Goal: Transaction & Acquisition: Purchase product/service

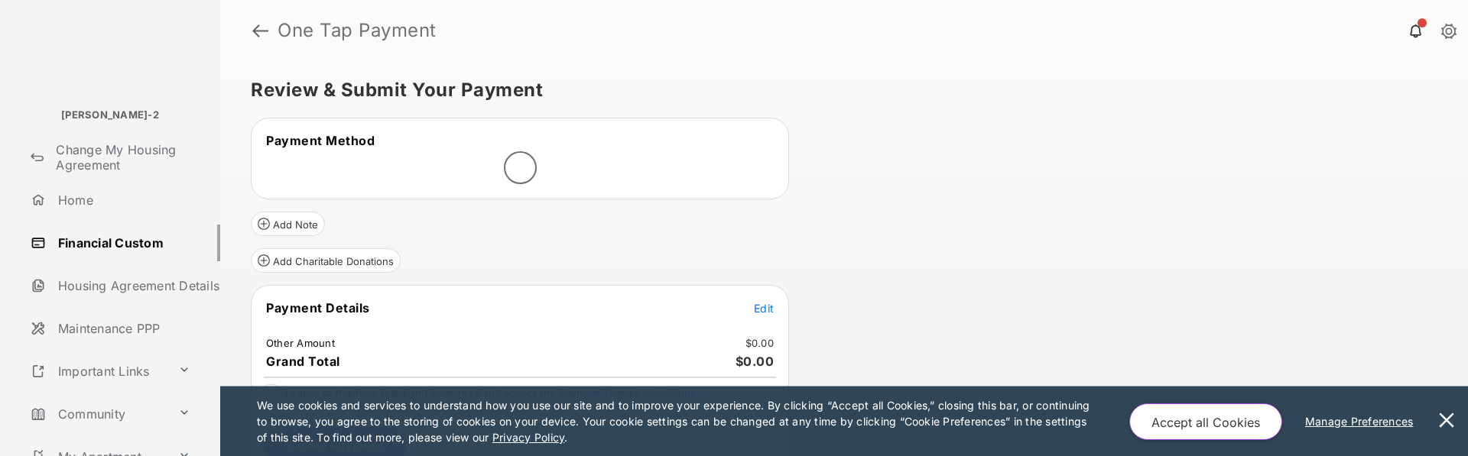
click at [756, 307] on span "Edit" at bounding box center [764, 308] width 20 height 13
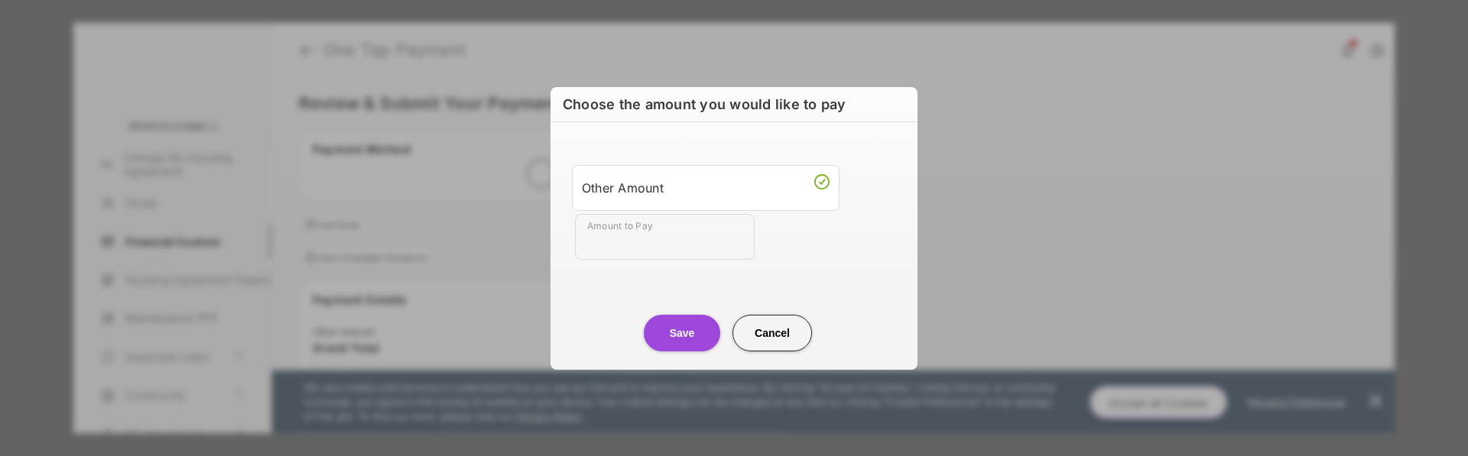
click at [676, 243] on input "Amount to Pay" at bounding box center [665, 237] width 180 height 46
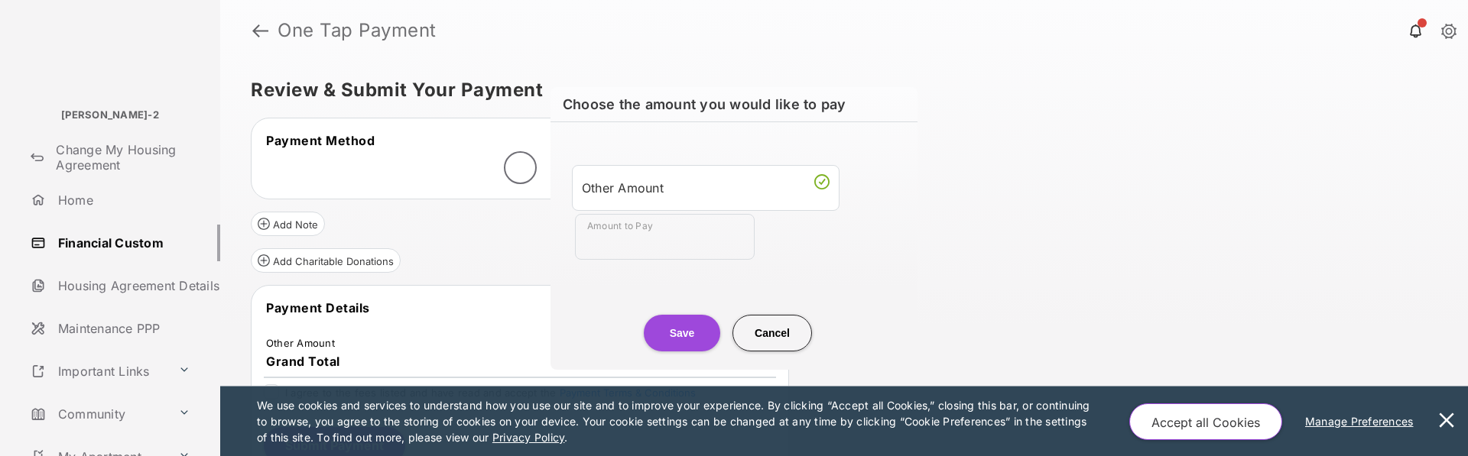
type input "**"
click at [688, 320] on button "Save" at bounding box center [682, 333] width 76 height 37
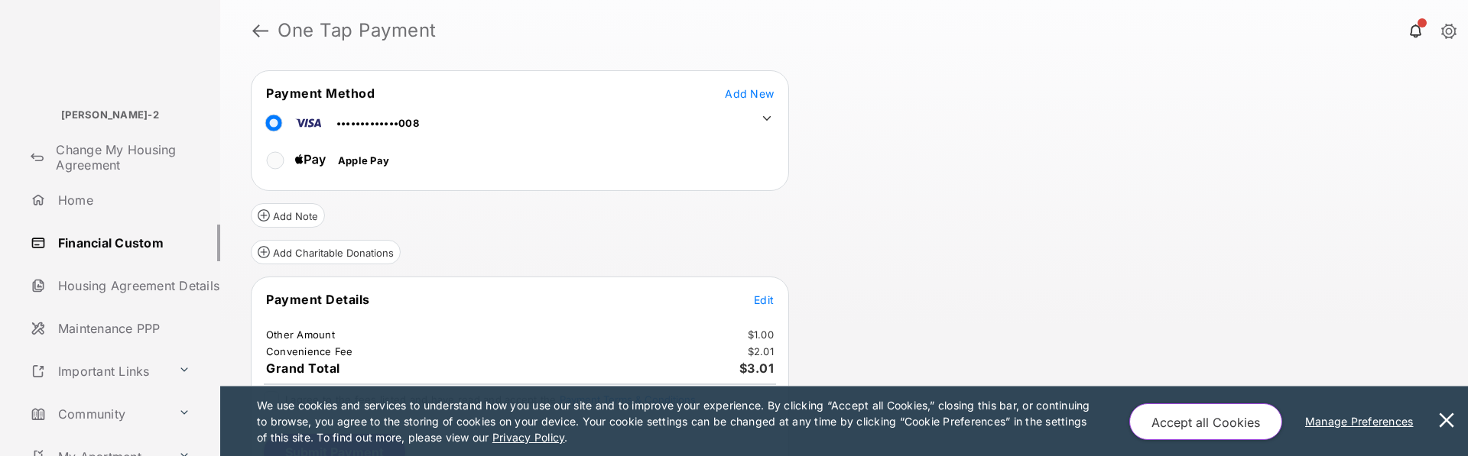
scroll to position [76, 0]
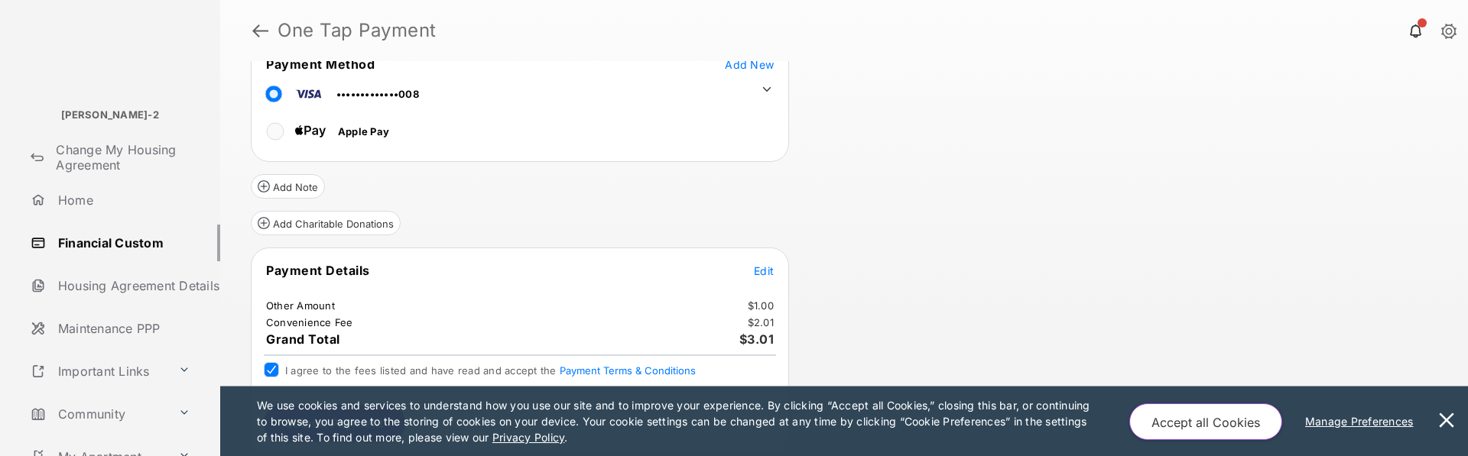
drag, startPoint x: 1444, startPoint y: 420, endPoint x: 1167, endPoint y: 348, distance: 285.9
click at [1442, 419] on button at bounding box center [1446, 422] width 31 height 70
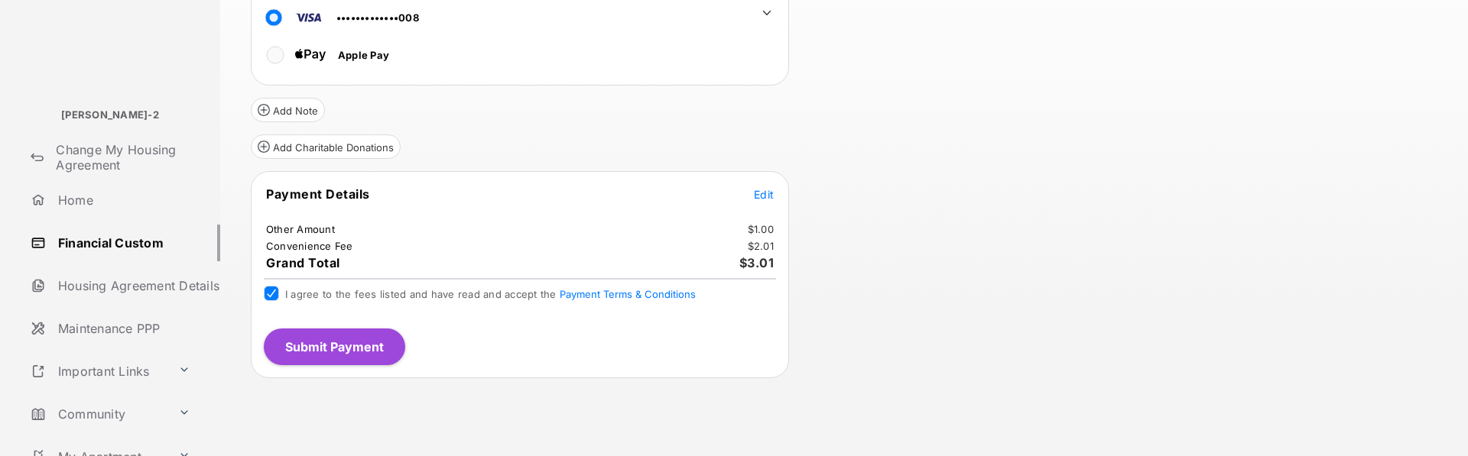
scroll to position [0, 0]
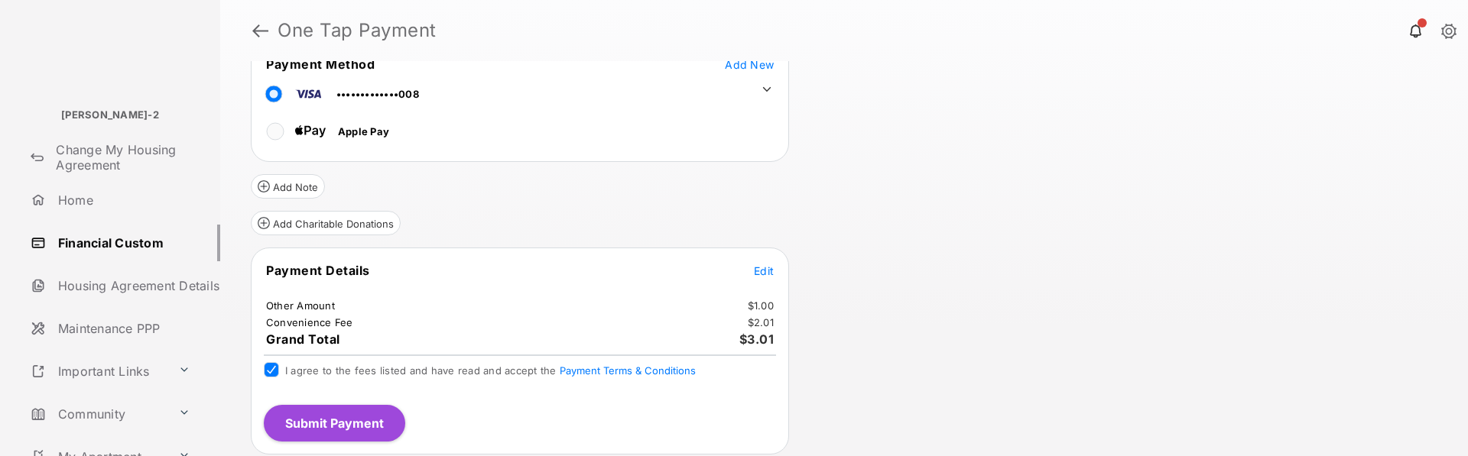
click at [373, 423] on button "Submit Payment" at bounding box center [334, 423] width 141 height 37
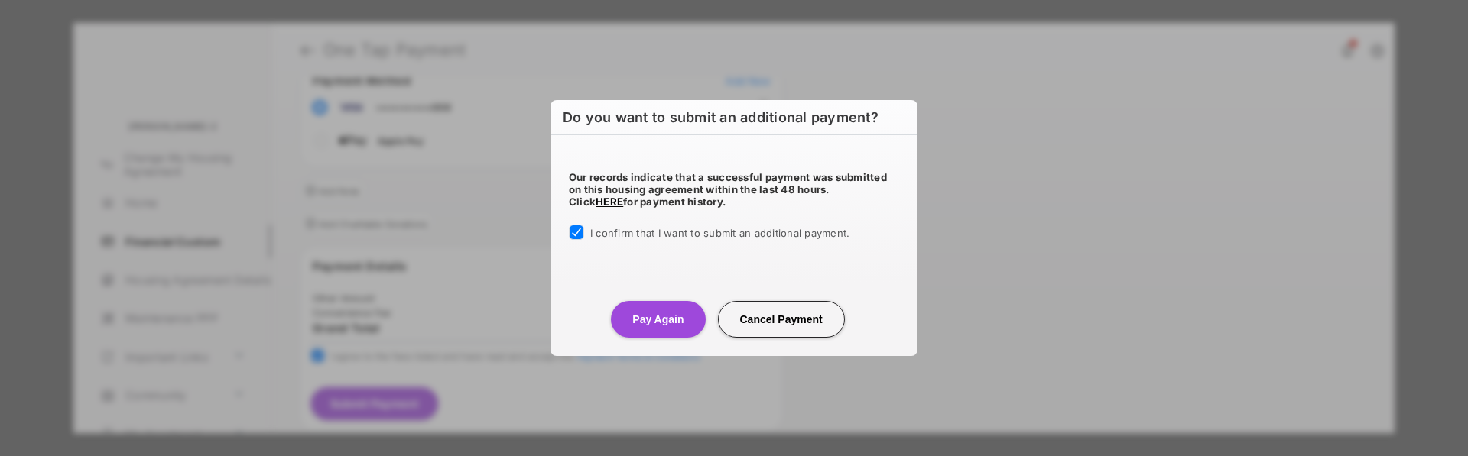
click at [668, 325] on button "Pay Again" at bounding box center [658, 319] width 94 height 37
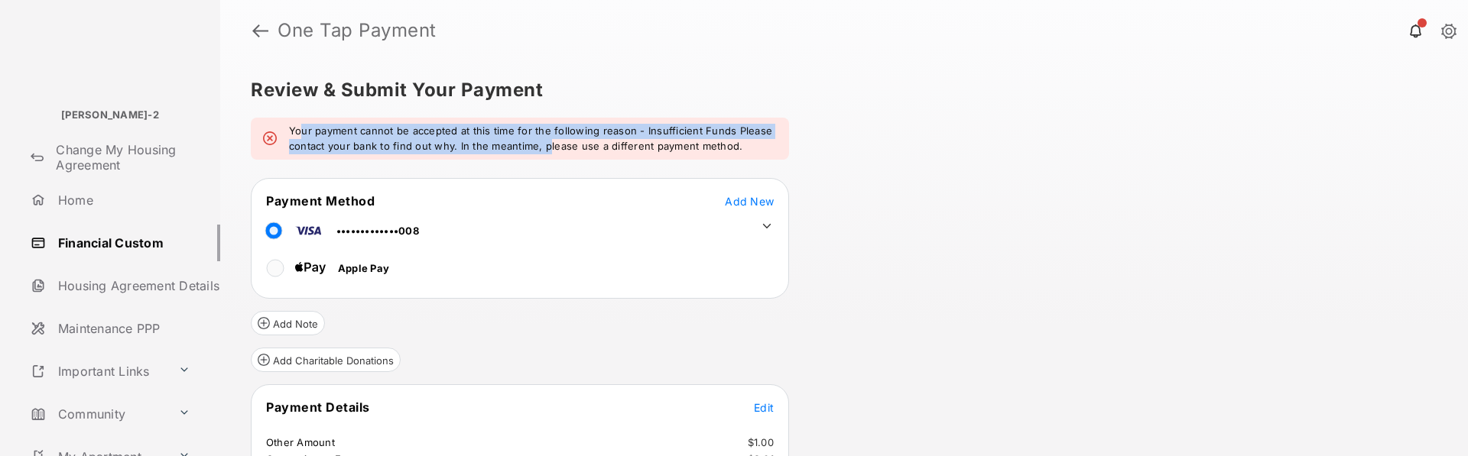
drag, startPoint x: 300, startPoint y: 134, endPoint x: 548, endPoint y: 141, distance: 247.8
click at [548, 141] on em "Your payment cannot be accepted at this time for the following reason - Insuffi…" at bounding box center [533, 139] width 488 height 30
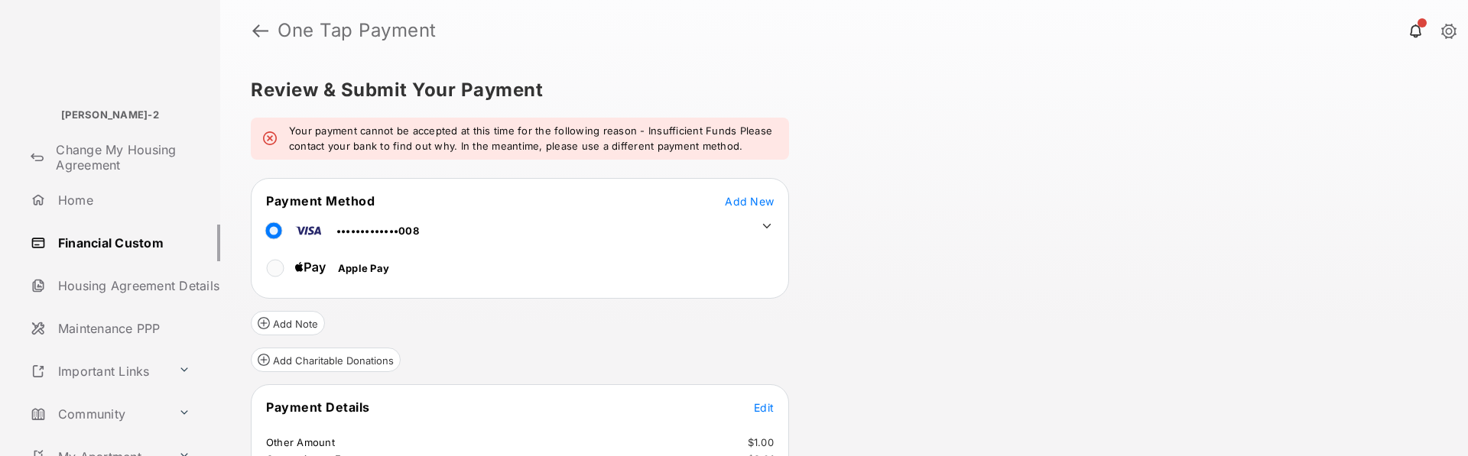
click at [765, 222] on icon at bounding box center [767, 226] width 14 height 14
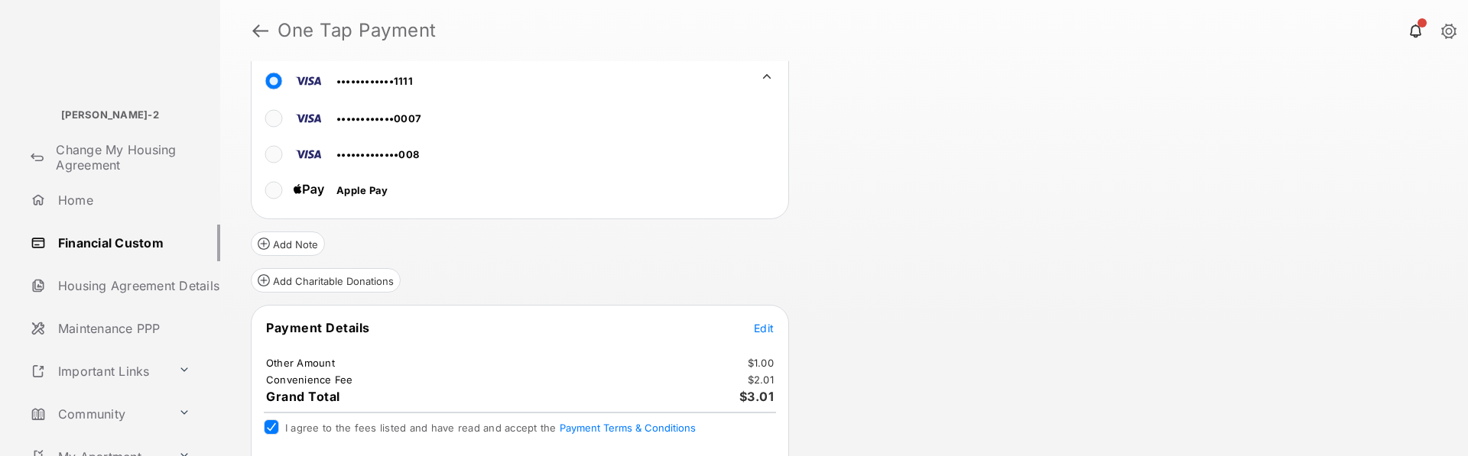
scroll to position [207, 0]
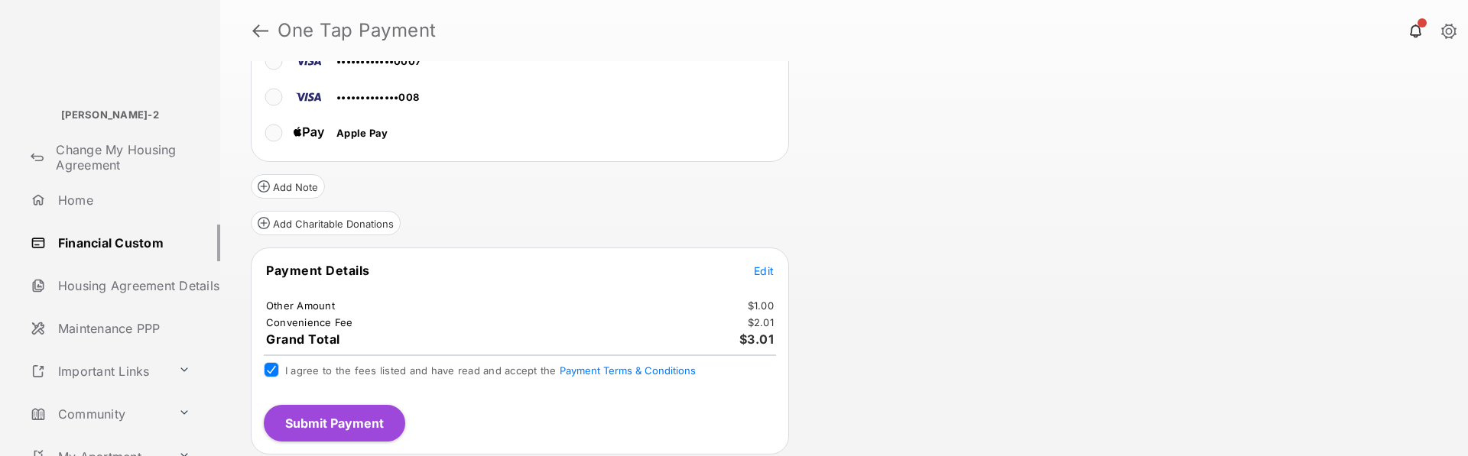
click at [328, 415] on button "Submit Payment" at bounding box center [334, 423] width 141 height 37
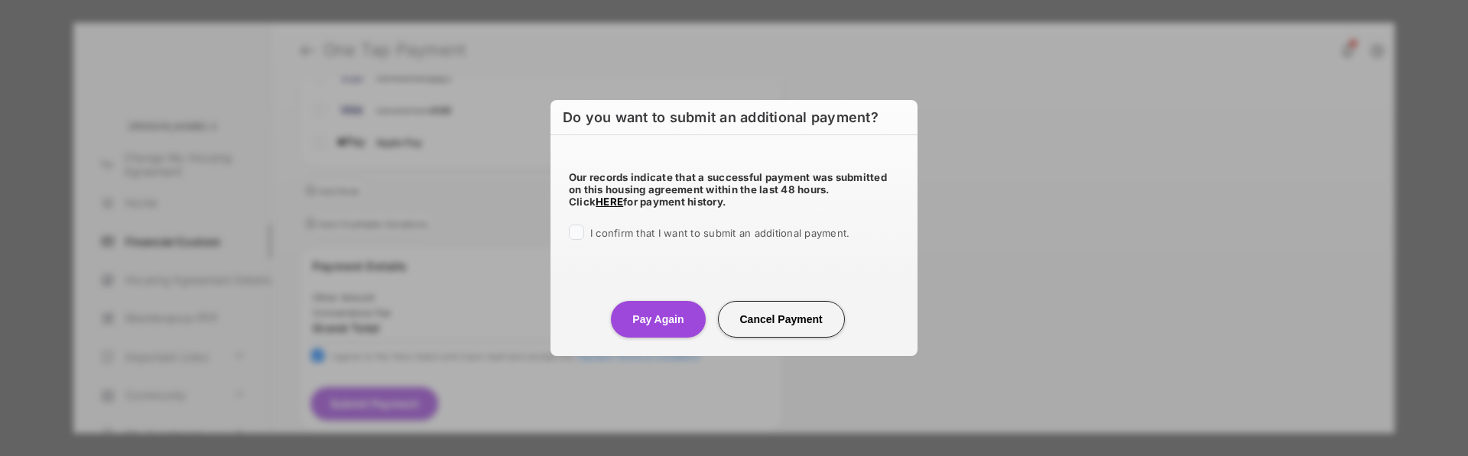
click at [646, 240] on div "I confirm that I want to submit an additional payment." at bounding box center [719, 234] width 259 height 18
click at [647, 235] on span "I confirm that I want to submit an additional payment." at bounding box center [719, 233] width 259 height 12
click at [638, 315] on button "Pay Again" at bounding box center [658, 319] width 94 height 37
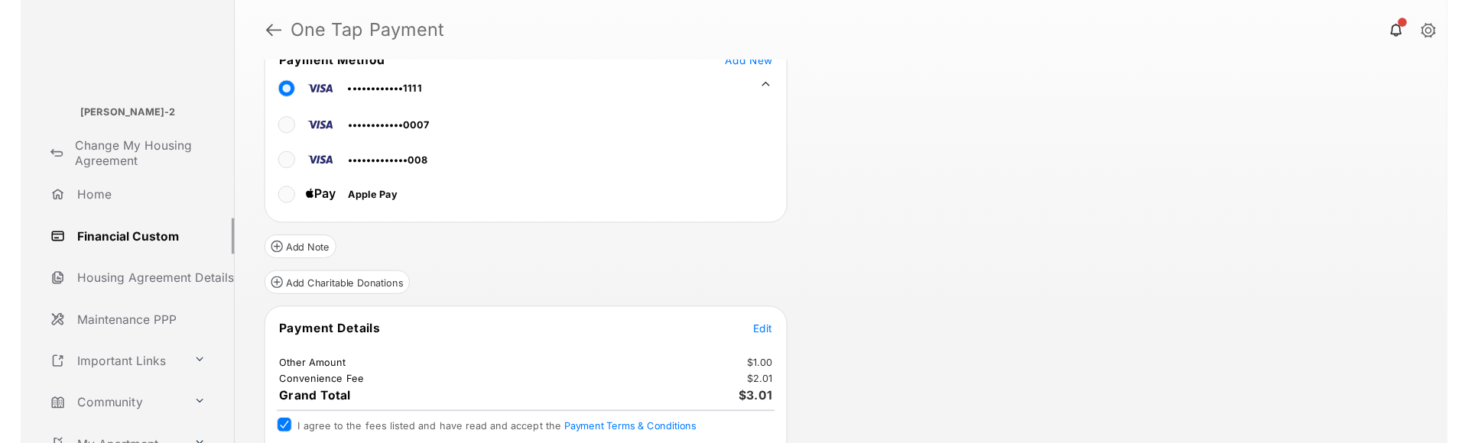
scroll to position [0, 0]
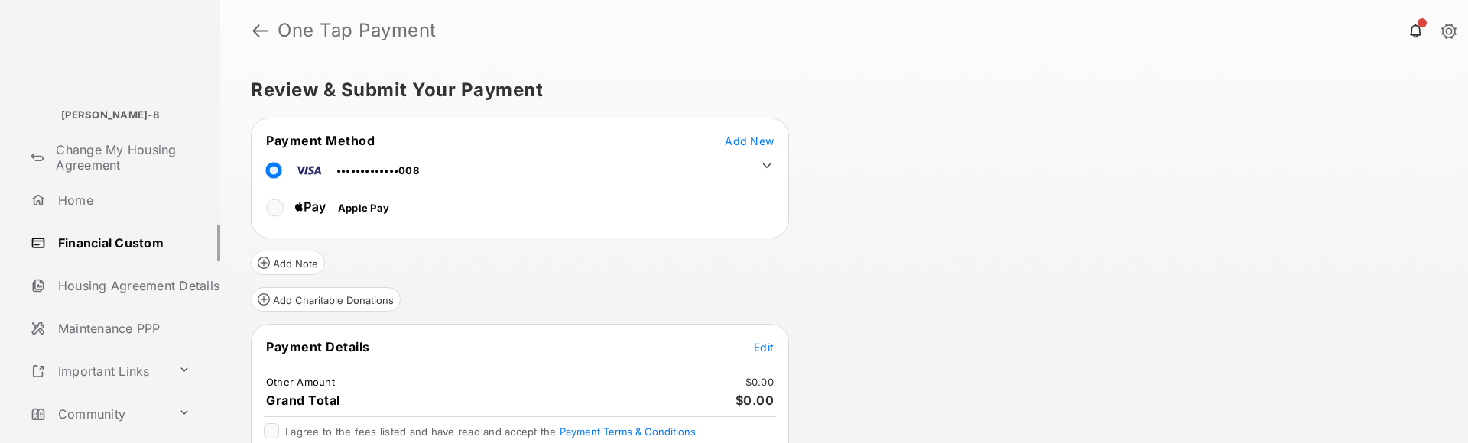
click at [762, 350] on span "Edit" at bounding box center [764, 347] width 20 height 13
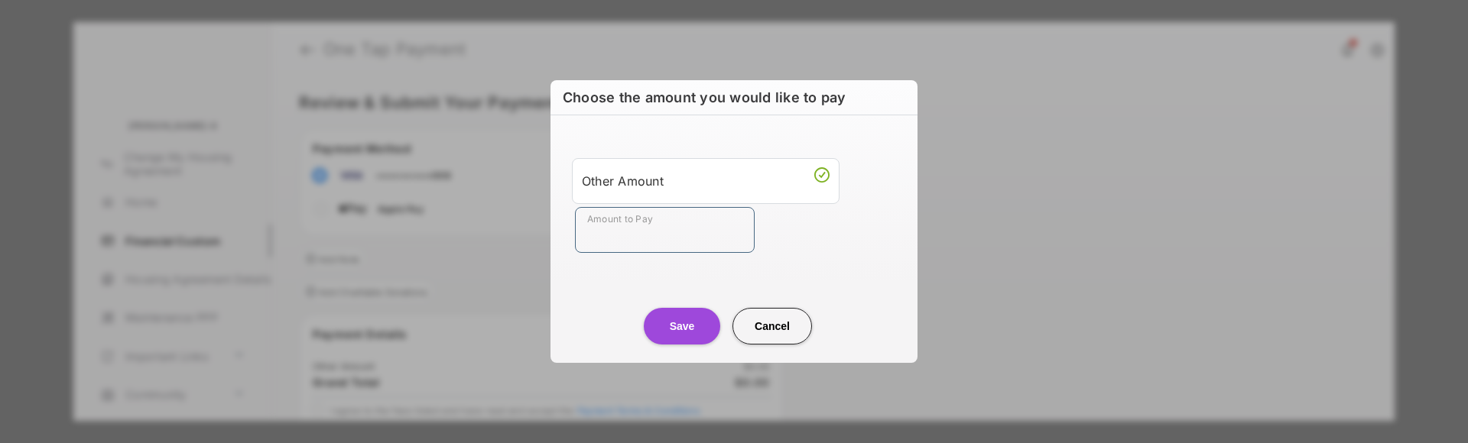
click at [657, 226] on input "Amount to Pay" at bounding box center [665, 230] width 180 height 46
type input "**"
click at [849, 235] on div "Amount to Pay **" at bounding box center [737, 230] width 324 height 46
click at [680, 331] on button "Save" at bounding box center [682, 326] width 76 height 37
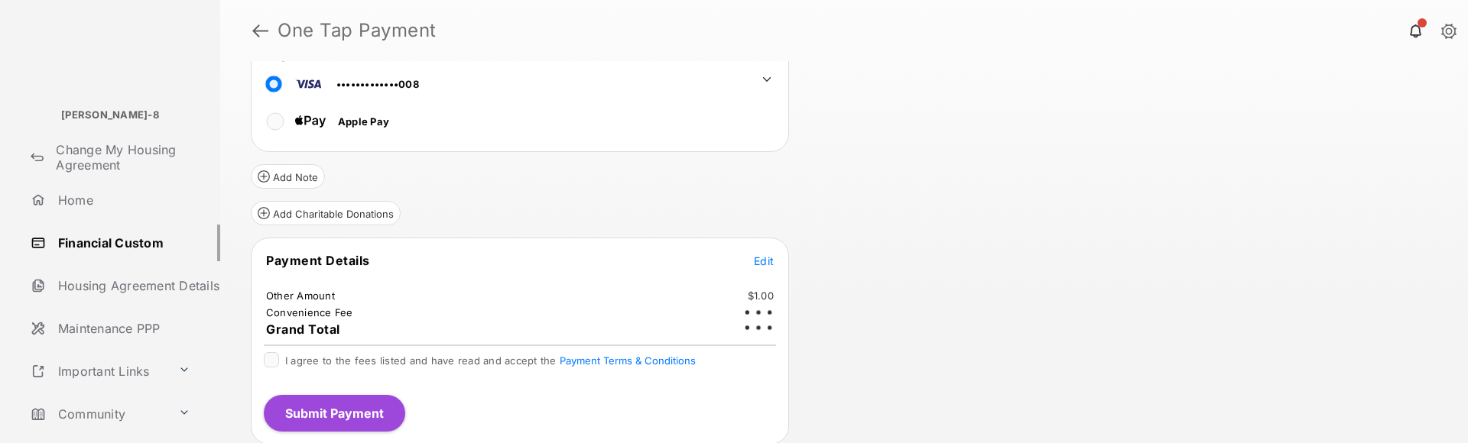
scroll to position [89, 0]
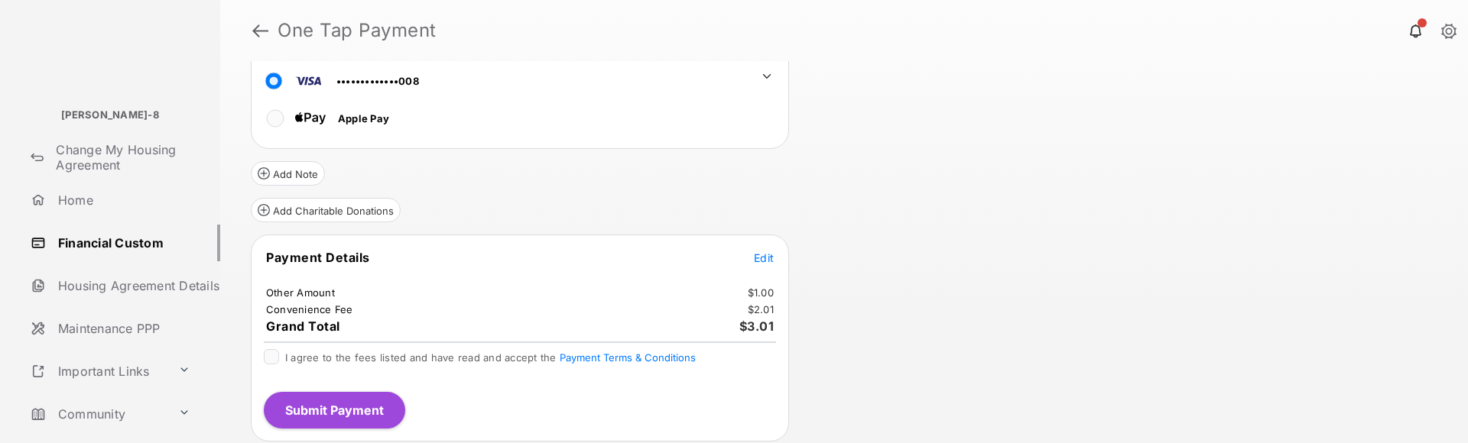
click at [267, 365] on div "I agree to the fees listed and have read and accept the Payment Terms & Conditi…" at bounding box center [520, 358] width 512 height 18
click at [356, 408] on button "Submit Payment" at bounding box center [334, 410] width 141 height 37
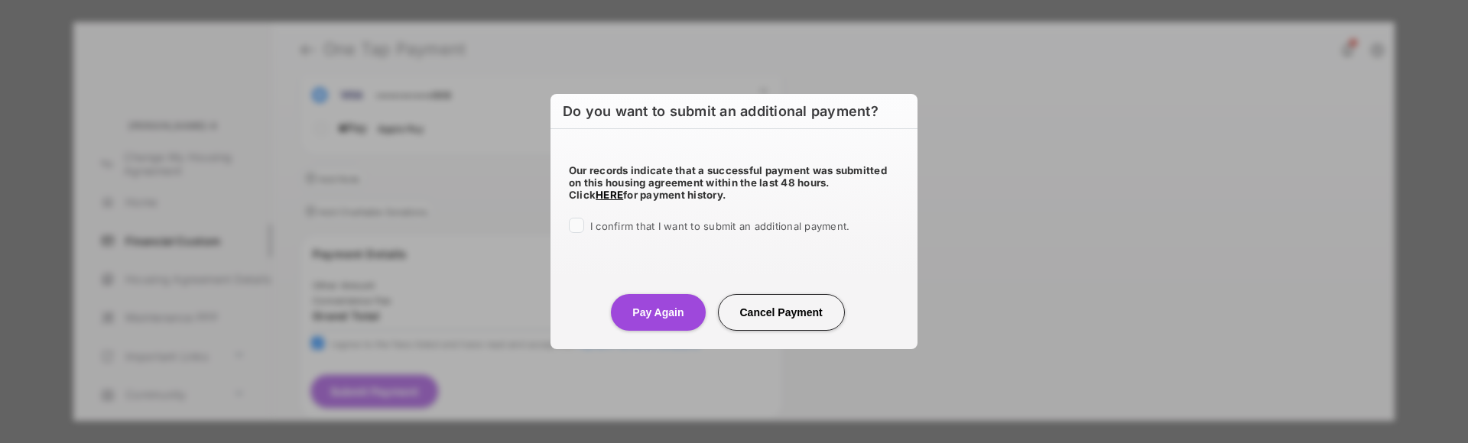
click at [628, 224] on span "I confirm that I want to submit an additional payment." at bounding box center [719, 226] width 259 height 12
click at [649, 309] on button "Pay Again" at bounding box center [658, 312] width 94 height 37
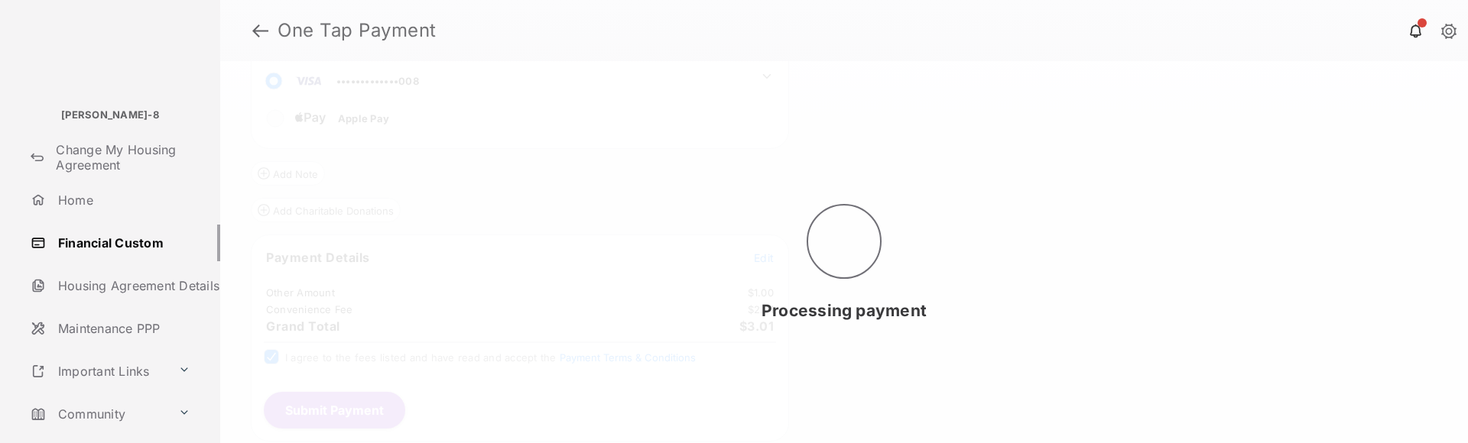
scroll to position [0, 0]
